Goal: Information Seeking & Learning: Check status

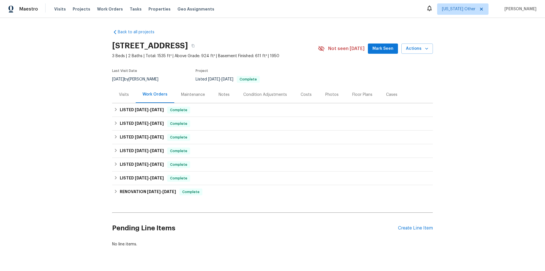
click at [122, 95] on div "Visits" at bounding box center [124, 95] width 10 height 6
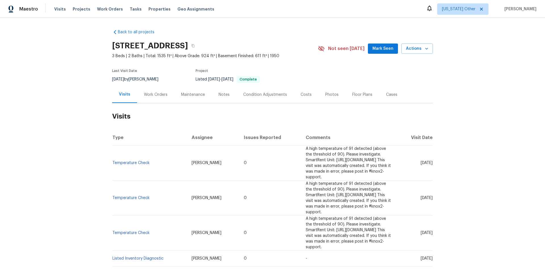
click at [158, 95] on div "Work Orders" at bounding box center [156, 95] width 24 height 6
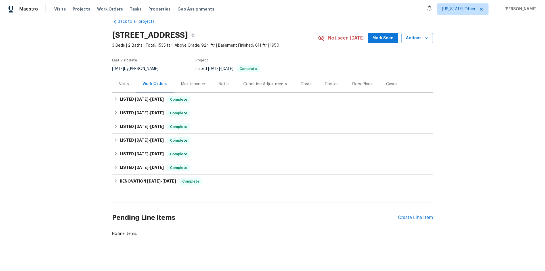
scroll to position [19, 0]
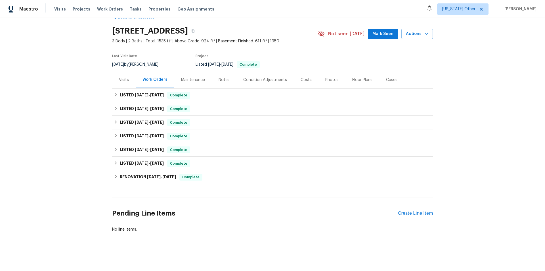
drag, startPoint x: 192, startPoint y: 79, endPoint x: 190, endPoint y: 89, distance: 9.8
click at [192, 80] on div "Maintenance" at bounding box center [192, 79] width 37 height 17
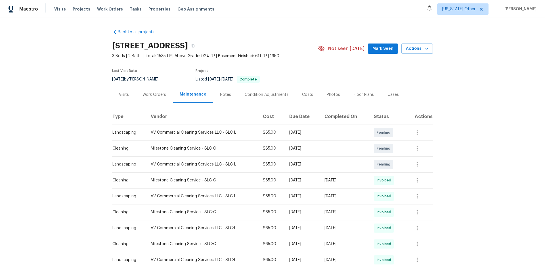
click at [220, 93] on div "Notes" at bounding box center [225, 95] width 11 height 6
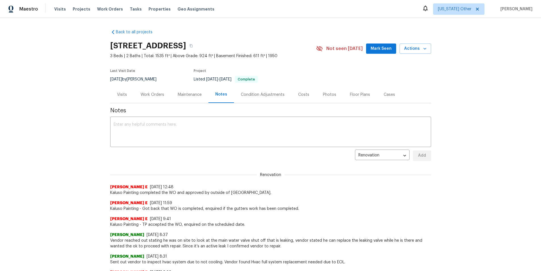
click at [263, 92] on div "Condition Adjustments" at bounding box center [263, 95] width 44 height 6
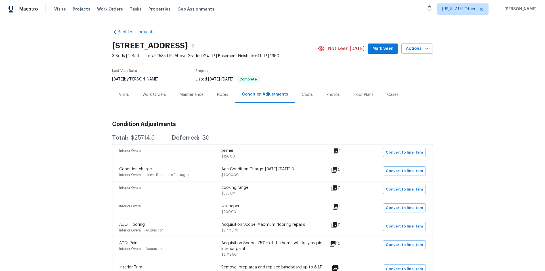
drag, startPoint x: 298, startPoint y: 92, endPoint x: 312, endPoint y: 101, distance: 17.1
click at [302, 93] on div "Costs" at bounding box center [307, 95] width 11 height 6
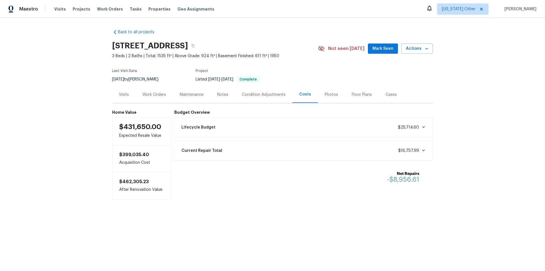
drag, startPoint x: 222, startPoint y: 138, endPoint x: 211, endPoint y: 178, distance: 40.8
click at [211, 178] on div "Net Repairs -$8,956.61" at bounding box center [304, 176] width 252 height 19
click at [36, 33] on div "Back to all projects 2943 S 400 W, Bountiful, UT 84010 3 Beds | 2 Baths | Total…" at bounding box center [272, 126] width 545 height 216
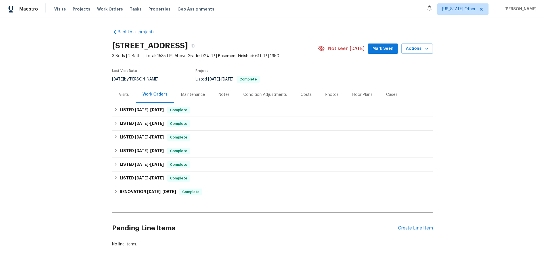
click at [120, 89] on div "Visits" at bounding box center [124, 94] width 24 height 17
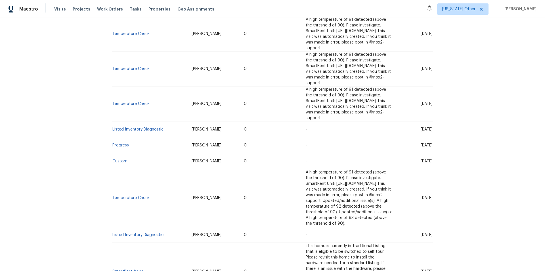
scroll to position [170, 0]
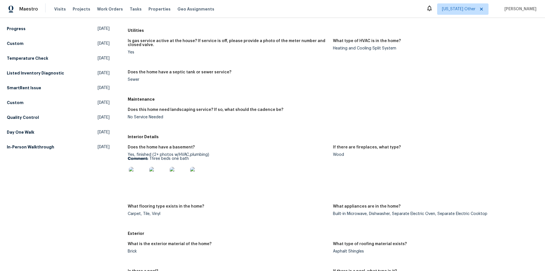
scroll to position [170, 0]
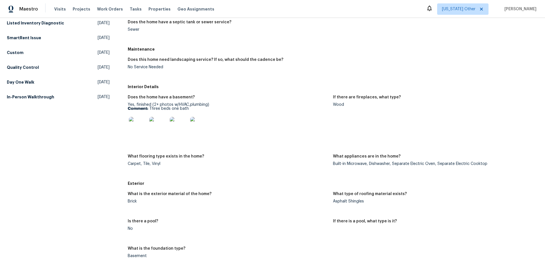
click at [139, 125] on img at bounding box center [138, 126] width 18 height 18
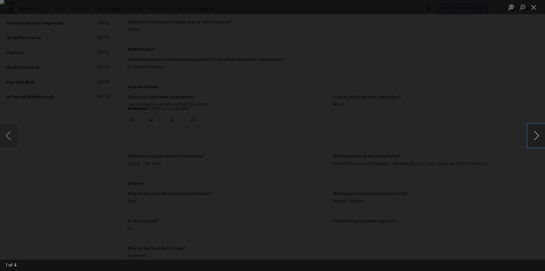
click at [543, 135] on button "Next image" at bounding box center [536, 135] width 17 height 23
click at [542, 136] on button "Next image" at bounding box center [536, 135] width 17 height 23
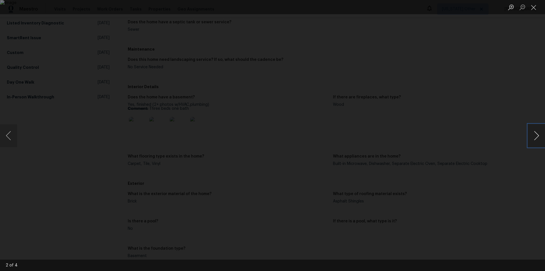
drag, startPoint x: 542, startPoint y: 136, endPoint x: 541, endPoint y: 139, distance: 2.9
click at [541, 139] on button "Next image" at bounding box center [536, 135] width 17 height 23
click at [538, 142] on button "Next image" at bounding box center [536, 135] width 17 height 23
click at [537, 142] on button "Next image" at bounding box center [536, 135] width 17 height 23
click at [535, 144] on button "Next image" at bounding box center [536, 135] width 17 height 23
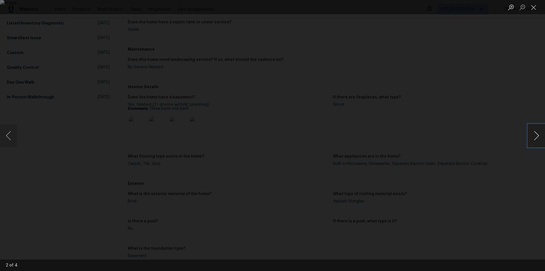
click at [535, 144] on button "Next image" at bounding box center [536, 135] width 17 height 23
click at [531, 10] on button "Close lightbox" at bounding box center [533, 7] width 11 height 10
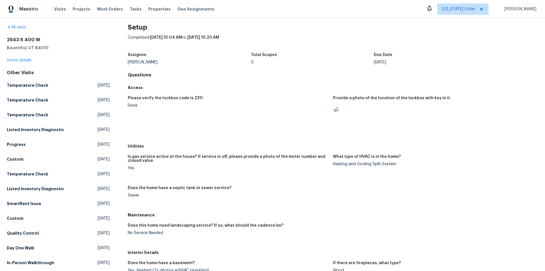
scroll to position [0, 0]
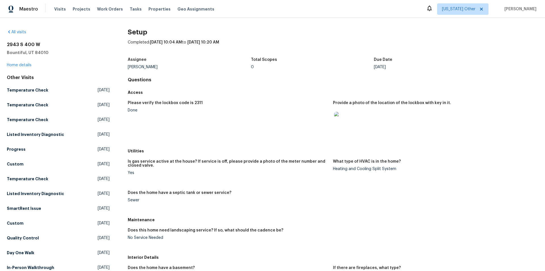
click at [336, 114] on img at bounding box center [343, 121] width 18 height 18
